Goal: Transaction & Acquisition: Register for event/course

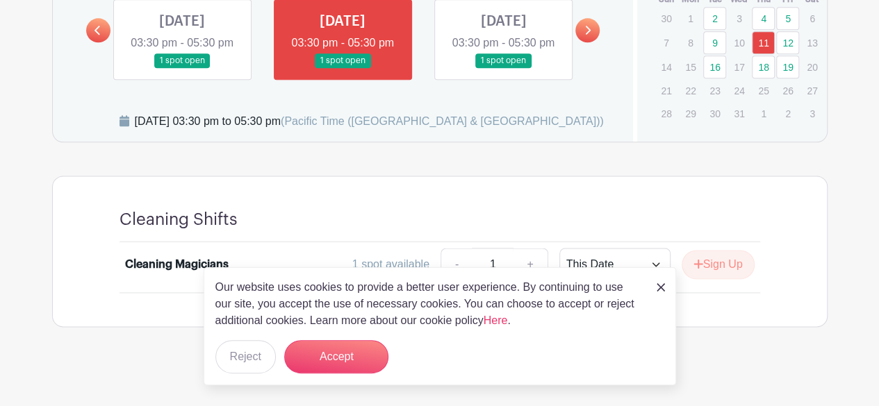
scroll to position [827, 0]
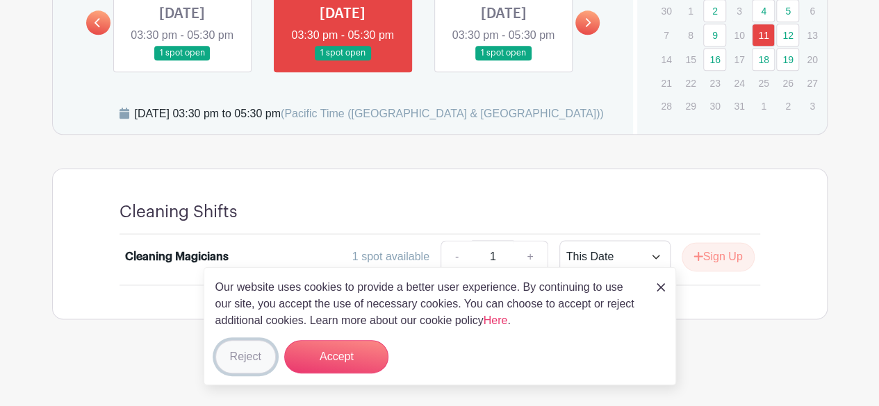
click at [236, 372] on button "Reject" at bounding box center [245, 356] width 60 height 33
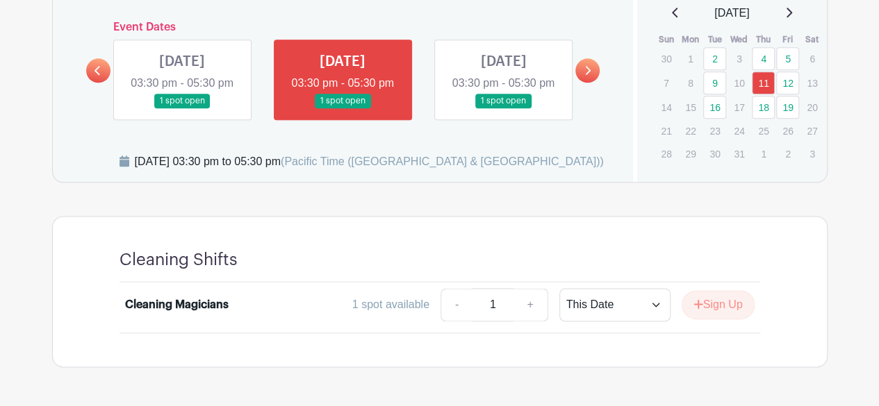
scroll to position [773, 0]
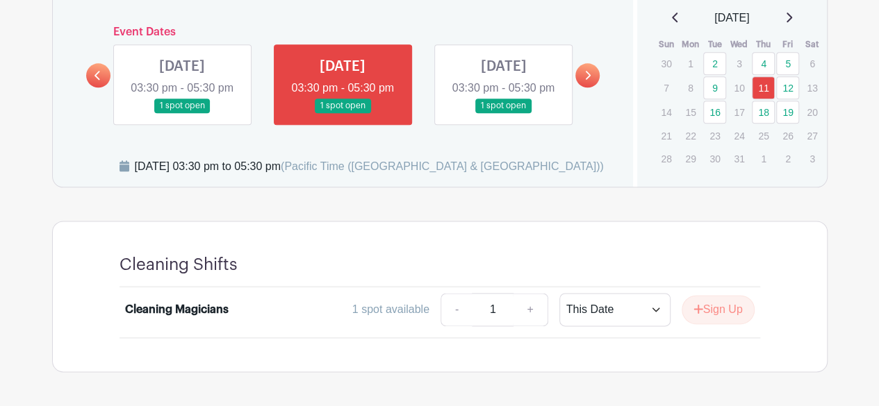
click at [756, 115] on link "18" at bounding box center [763, 112] width 23 height 23
click at [725, 320] on button "Sign Up" at bounding box center [718, 309] width 73 height 29
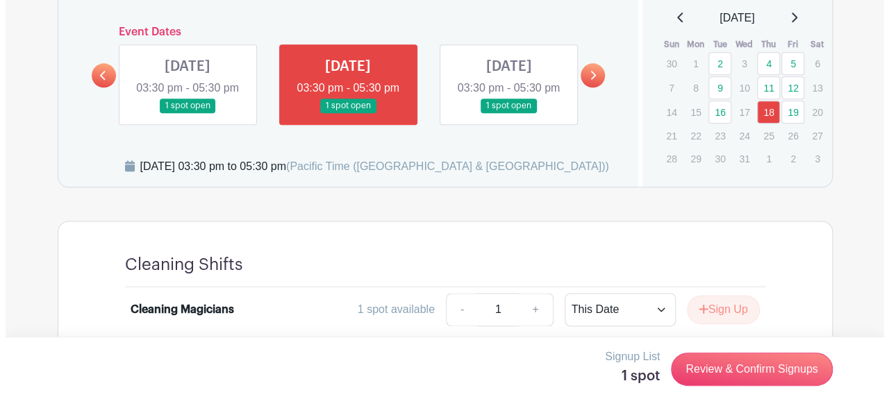
scroll to position [842, 0]
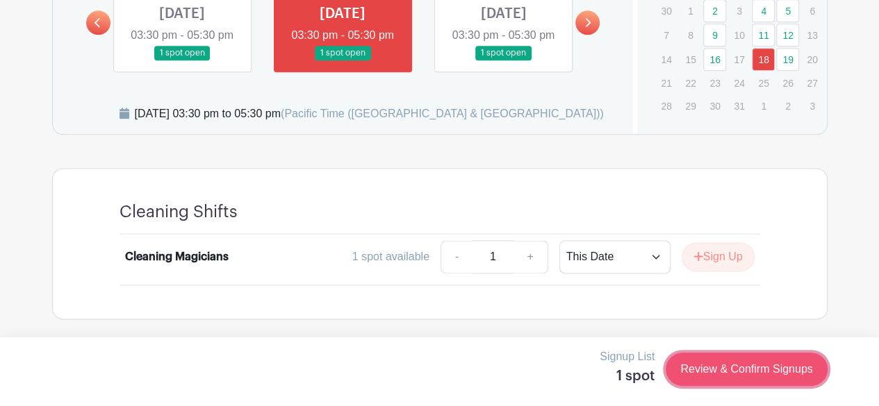
click at [779, 381] on link "Review & Confirm Signups" at bounding box center [746, 369] width 161 height 33
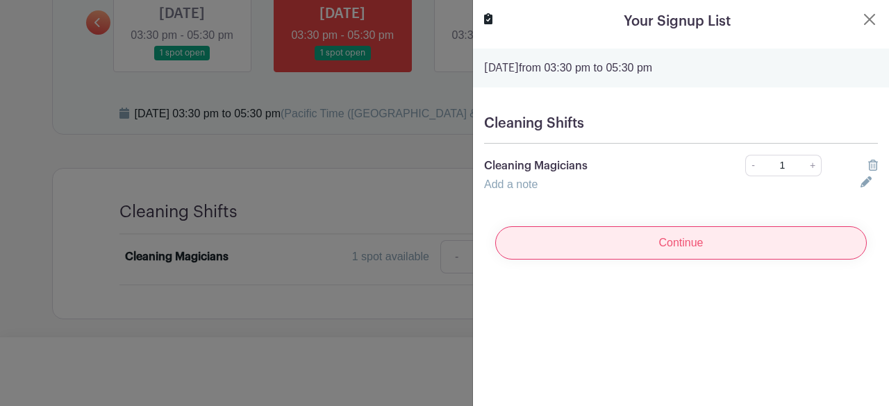
click at [748, 249] on input "Continue" at bounding box center [681, 242] width 372 height 33
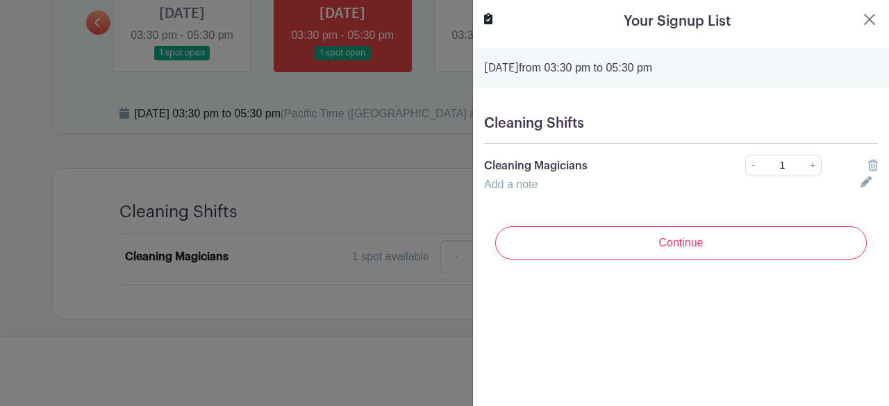
click at [738, 270] on turbo-frame "Your Signup List [DATE] 03:30 pm to 05:30 pm Cleaning Shifts Cleaning Magicians…" at bounding box center [681, 141] width 416 height 282
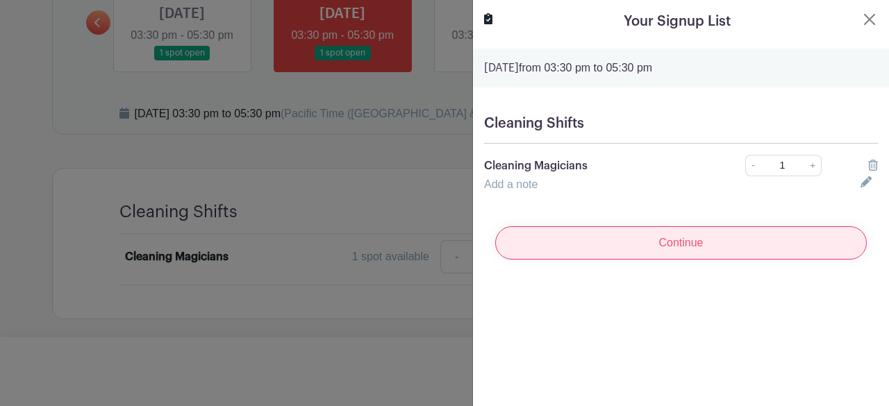
click at [738, 253] on input "Continue" at bounding box center [681, 242] width 372 height 33
